Goal: Transaction & Acquisition: Purchase product/service

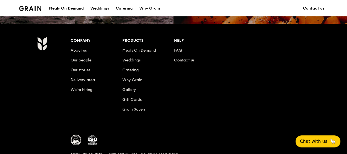
scroll to position [570, 0]
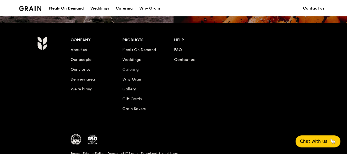
click at [134, 72] on link "Catering" at bounding box center [130, 69] width 16 height 5
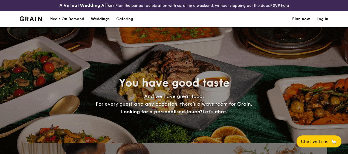
select select
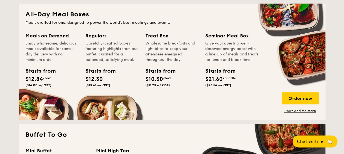
scroll to position [263, 0]
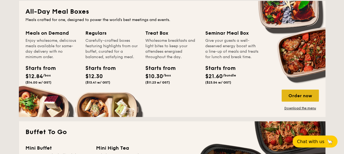
click at [301, 94] on div "Order now" at bounding box center [300, 96] width 37 height 12
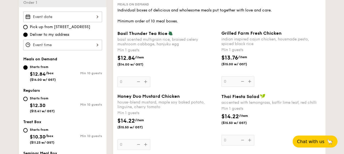
scroll to position [172, 0]
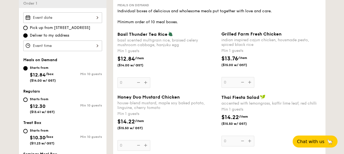
click at [94, 44] on div at bounding box center [62, 46] width 79 height 11
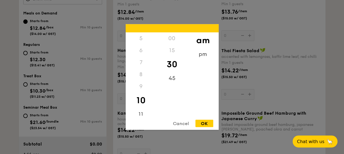
scroll to position [193, 0]
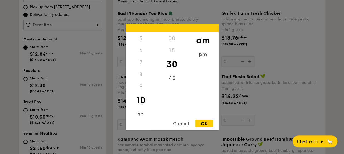
click at [140, 114] on div "11" at bounding box center [141, 117] width 31 height 16
click at [181, 124] on div "Cancel" at bounding box center [181, 123] width 27 height 7
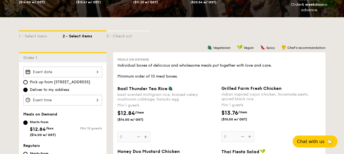
scroll to position [117, 0]
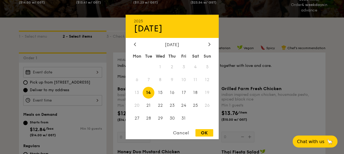
click at [83, 73] on div "2025 Oct [DATE] Tue Wed Thu Fri Sat Sun 1 2 3 4 5 6 7 8 9 10 11 12 13 14 15 16 …" at bounding box center [62, 72] width 79 height 11
click at [210, 45] on icon at bounding box center [209, 44] width 2 height 4
click at [183, 119] on span "28" at bounding box center [184, 119] width 12 height 12
click at [206, 136] on div "OK" at bounding box center [205, 133] width 18 height 7
type input "[DATE]"
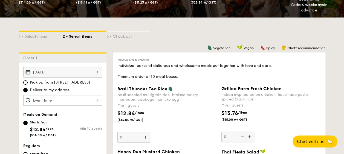
click at [78, 99] on div at bounding box center [62, 100] width 79 height 11
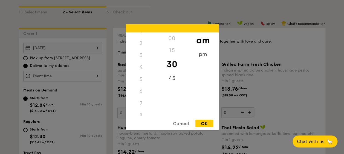
scroll to position [16, 0]
click at [203, 53] on div "pm" at bounding box center [203, 56] width 31 height 16
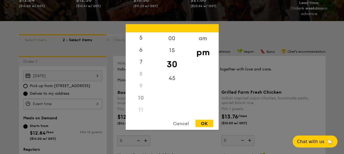
scroll to position [0, 0]
click at [142, 40] on div "12" at bounding box center [141, 41] width 31 height 16
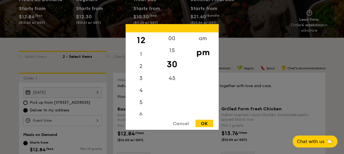
scroll to position [97, 0]
click at [171, 38] on div "00" at bounding box center [172, 41] width 31 height 16
click at [203, 125] on div "OK" at bounding box center [205, 123] width 18 height 7
type input "12:00PM"
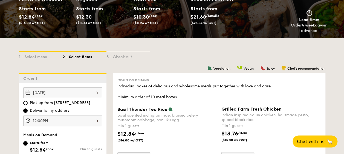
scroll to position [148, 0]
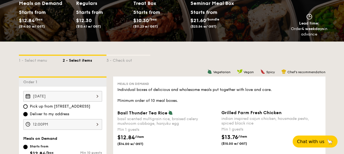
scroll to position [0, 0]
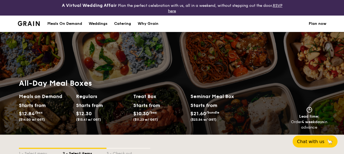
select select
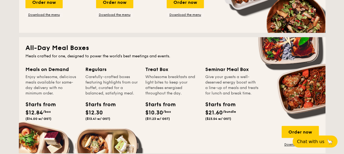
scroll to position [139, 0]
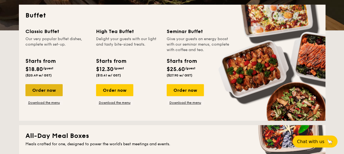
click at [45, 90] on div "Order now" at bounding box center [43, 90] width 37 height 12
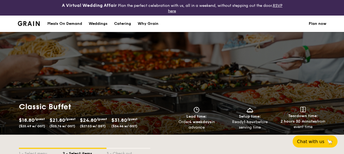
select select
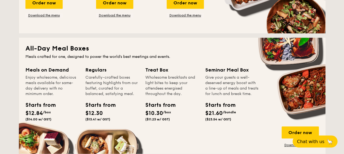
scroll to position [226, 0]
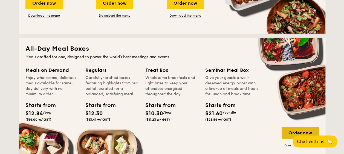
click at [291, 130] on div "Order now" at bounding box center [300, 133] width 37 height 12
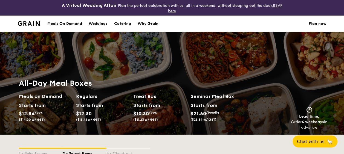
click at [125, 24] on div "Catering" at bounding box center [122, 24] width 17 height 16
select select
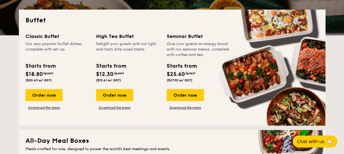
scroll to position [145, 0]
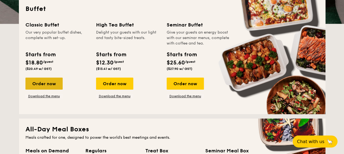
click at [41, 86] on div "Order now" at bounding box center [43, 84] width 37 height 12
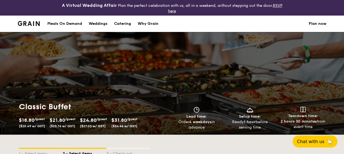
click at [71, 23] on div "Meals On Demand" at bounding box center [64, 24] width 35 height 16
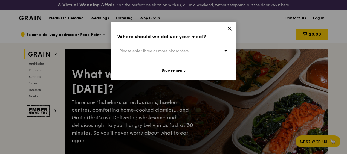
click at [206, 50] on div "Please enter three or more characters" at bounding box center [173, 51] width 113 height 13
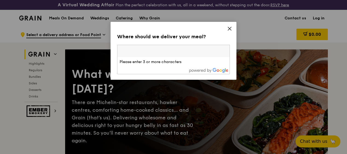
click at [231, 28] on icon at bounding box center [229, 28] width 5 height 5
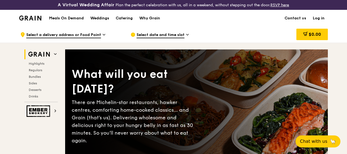
click at [239, 27] on div "Meals On Demand Weddings Catering Why Grain Contact us Log in" at bounding box center [173, 18] width 309 height 17
click at [96, 38] on span "Select a delivery address or Food Point" at bounding box center [63, 35] width 75 height 6
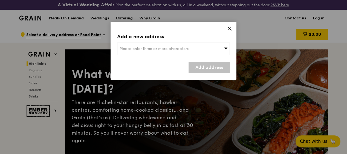
click at [131, 48] on span "Please enter three or more characters" at bounding box center [154, 49] width 69 height 5
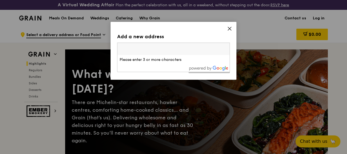
click at [231, 30] on icon at bounding box center [229, 28] width 3 height 3
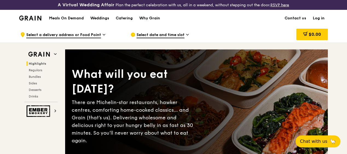
click at [168, 38] on span "Select date and time slot" at bounding box center [161, 35] width 48 height 6
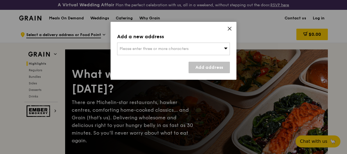
click at [222, 51] on div "Please enter three or more characters" at bounding box center [173, 49] width 113 height 13
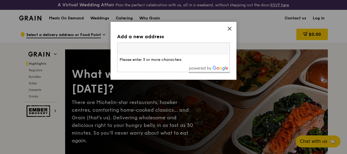
click at [231, 28] on icon at bounding box center [229, 28] width 5 height 5
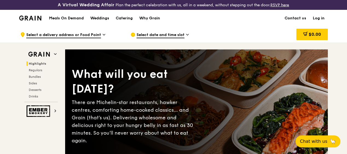
click at [219, 35] on div "Select date and time slot" at bounding box center [182, 35] width 102 height 16
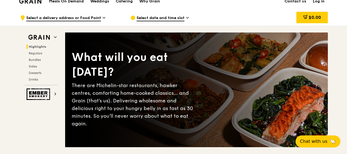
scroll to position [30, 0]
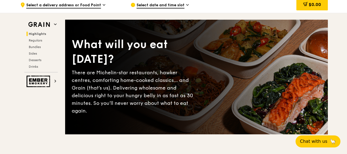
click at [231, 120] on div "What will you eat today? There are Michelin-star restaurants, hawker centres, c…" at bounding box center [196, 77] width 263 height 93
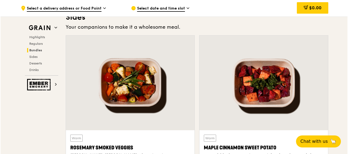
scroll to position [1136, 0]
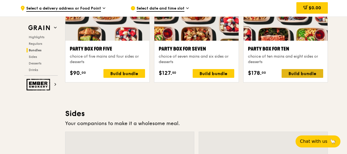
click at [302, 77] on div "Build bundle" at bounding box center [303, 73] width 42 height 9
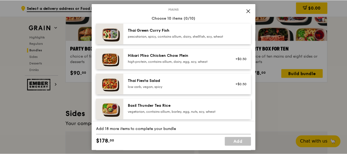
scroll to position [0, 0]
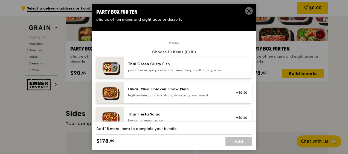
click at [250, 11] on icon at bounding box center [249, 10] width 5 height 5
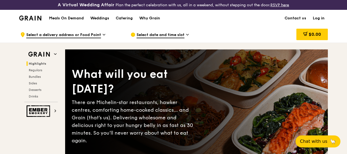
click at [90, 38] on span "Select a delivery address or Food Point" at bounding box center [63, 35] width 75 height 6
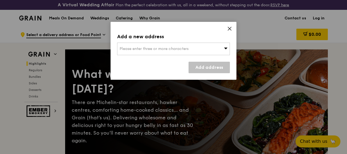
click at [131, 48] on span "Please enter three or more characters" at bounding box center [154, 49] width 69 height 5
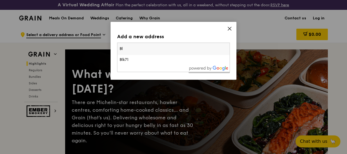
type input "B"
click at [229, 28] on icon at bounding box center [229, 28] width 3 height 3
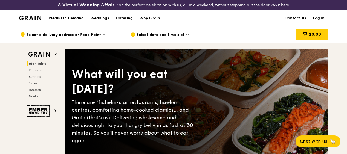
click at [65, 38] on span "Select a delivery address or Food Point" at bounding box center [63, 35] width 75 height 6
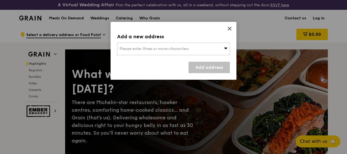
click at [130, 48] on span "Please enter three or more characters" at bounding box center [154, 49] width 69 height 5
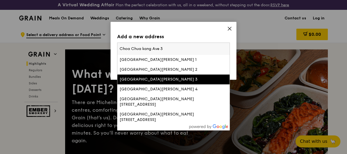
type input "Choa Chua kang Ave 3"
click at [150, 80] on div "Choa Chu Kang Avenue 3" at bounding box center [160, 79] width 81 height 5
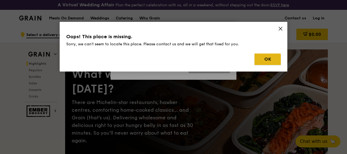
click at [267, 61] on button "OK" at bounding box center [268, 60] width 26 height 12
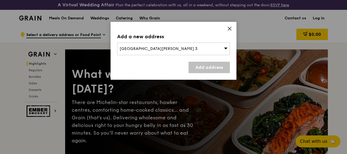
click at [119, 47] on div "Choa Chu Kang Avenue 3" at bounding box center [173, 49] width 113 height 13
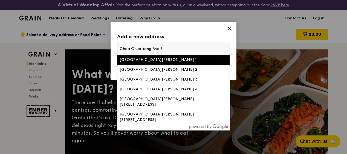
click at [119, 48] on input "Choa Chua kang Ave 3" at bounding box center [173, 49] width 112 height 12
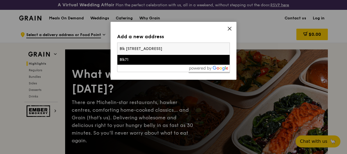
type input "Blk 281, Choa Chua kang Ave 3"
click at [168, 60] on div "Blk71" at bounding box center [160, 59] width 81 height 5
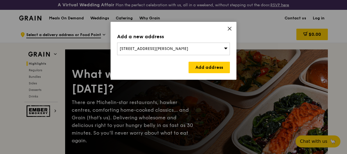
click at [227, 48] on icon at bounding box center [226, 49] width 4 height 2
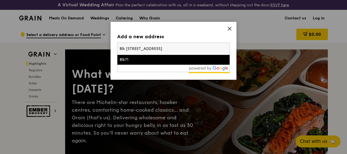
click at [205, 48] on input "Blk 281, Choa Chua kang Ave 3" at bounding box center [173, 49] width 112 height 12
click at [229, 28] on icon at bounding box center [229, 28] width 5 height 5
